Goal: Transaction & Acquisition: Subscribe to service/newsletter

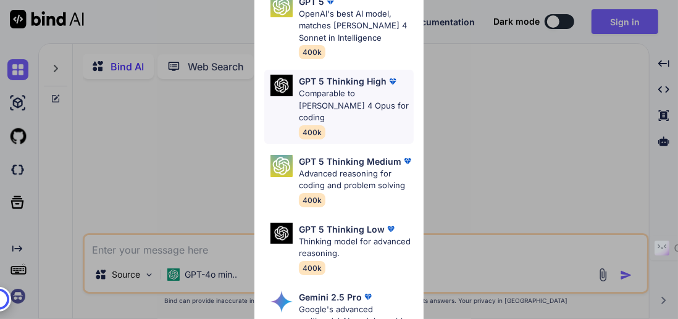
type textarea "x"
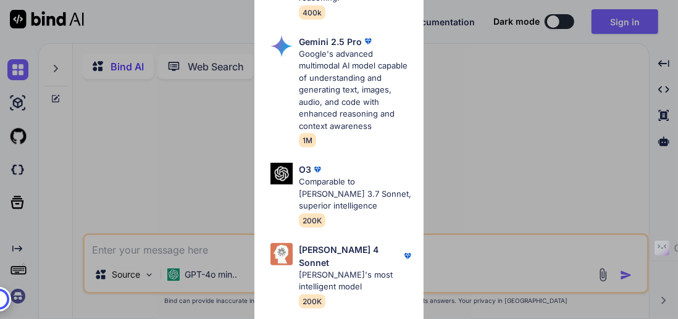
scroll to position [270, 0]
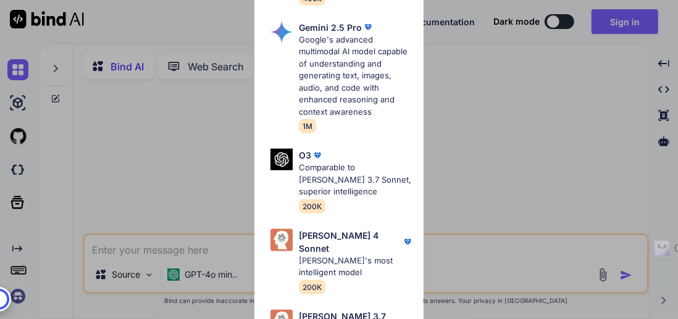
click at [512, 156] on div "Ultra Models GPT 5 OpenAI's best AI model, matches [PERSON_NAME] 4 Sonnet in In…" at bounding box center [339, 159] width 678 height 319
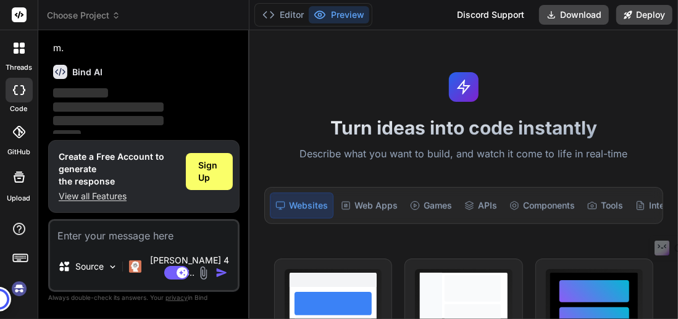
scroll to position [96, 0]
type textarea "x"
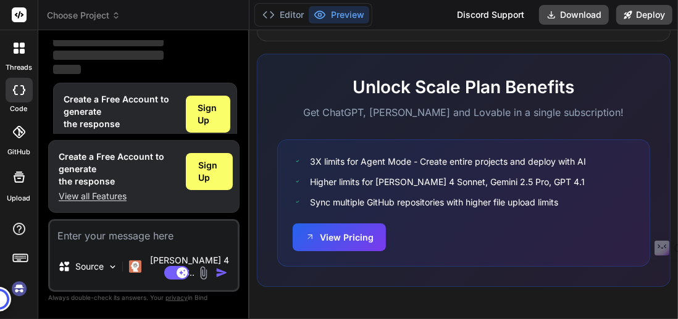
scroll to position [922, 0]
click at [361, 233] on button "View Pricing" at bounding box center [339, 236] width 93 height 28
